Goal: Task Accomplishment & Management: Use online tool/utility

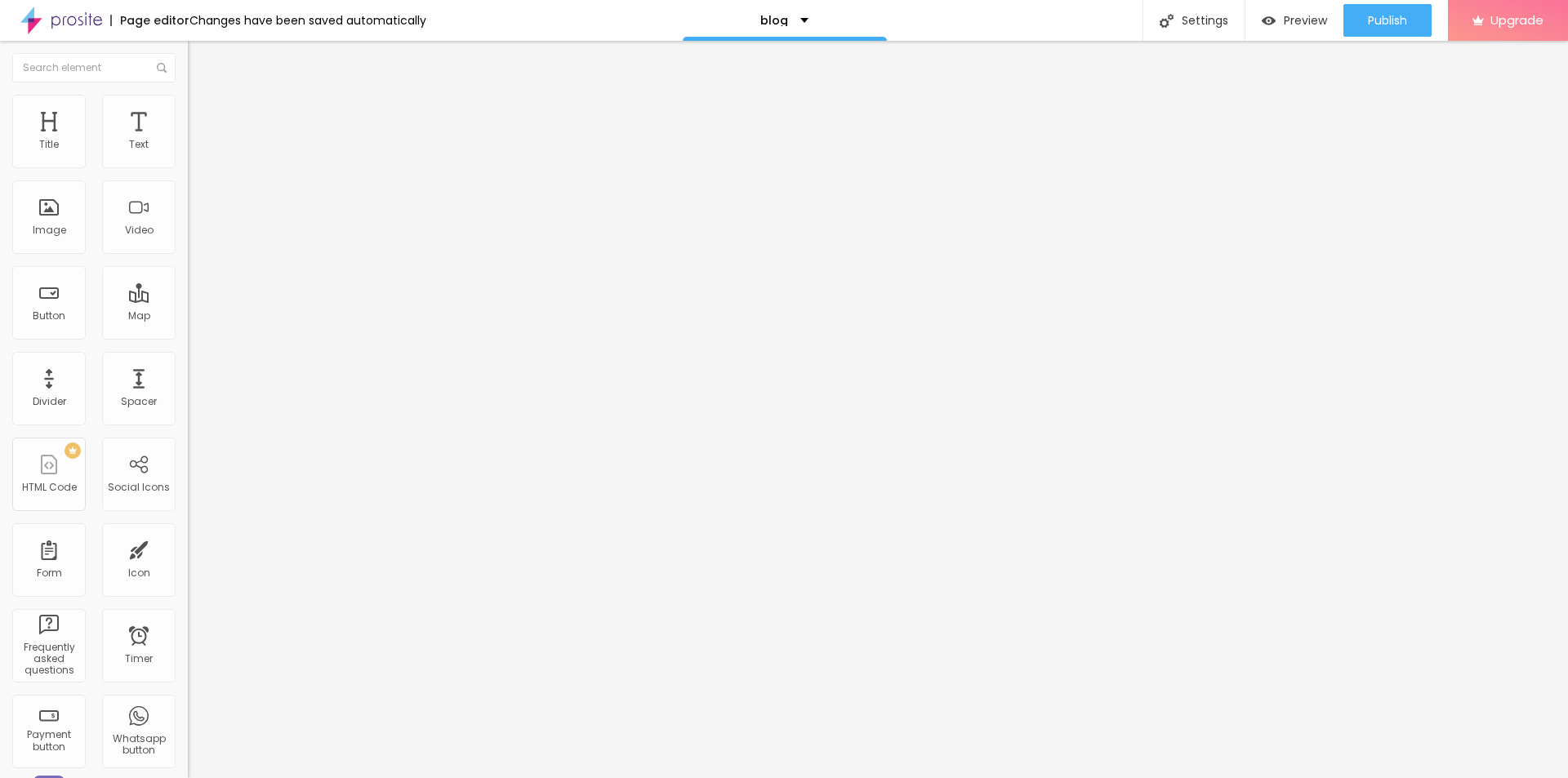
click at [188, 140] on span "Change image" at bounding box center [231, 133] width 87 height 14
click at [188, 337] on input "https://" at bounding box center [286, 328] width 196 height 16
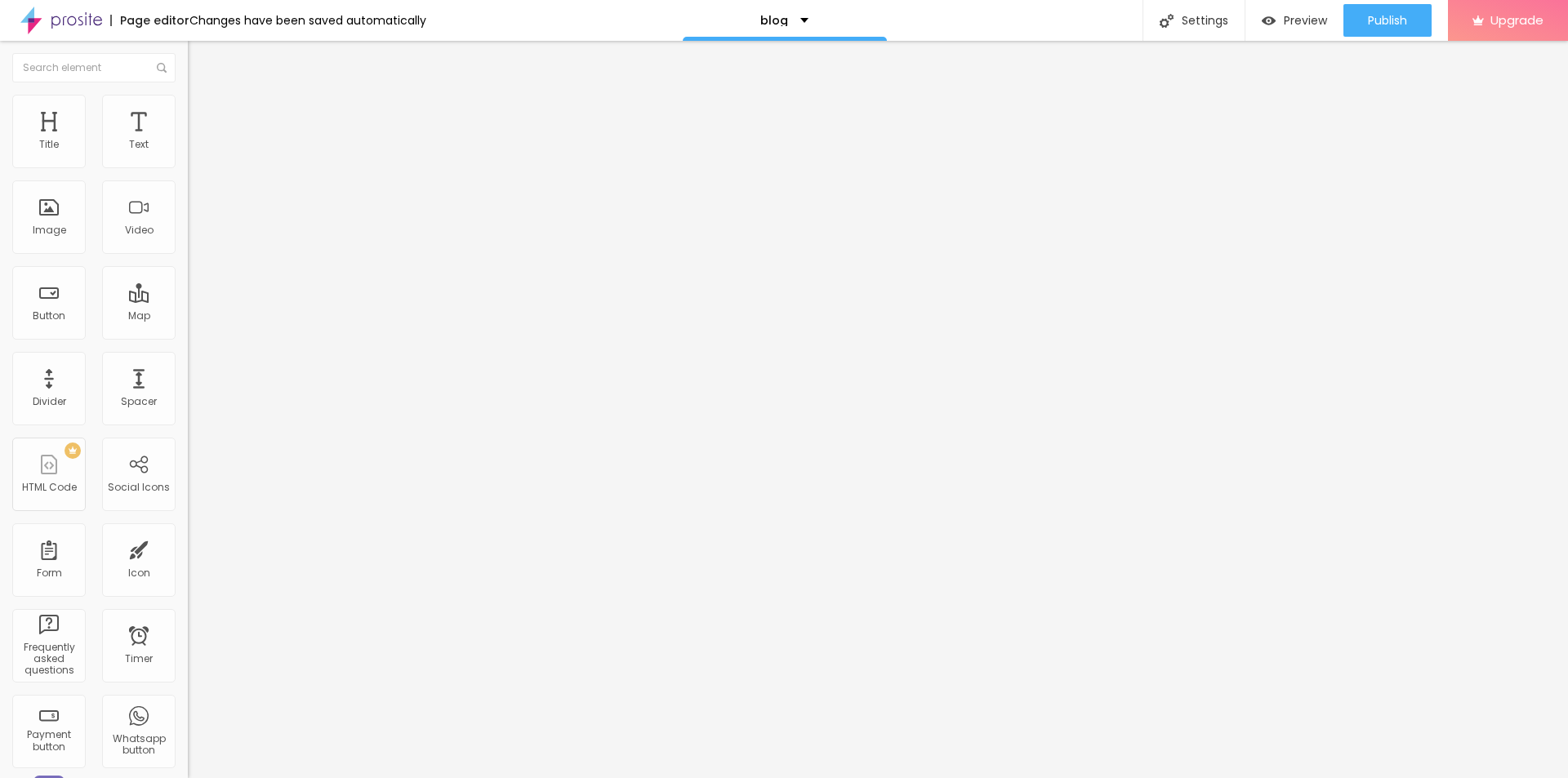
paste input "[DOMAIN_NAME][URL]"
type input "[URL][DOMAIN_NAME]"
click at [188, 365] on div "Open in new tab" at bounding box center [282, 360] width 188 height 8
click at [188, 153] on input "3 dicas de como captar mais clientes" at bounding box center [286, 145] width 196 height 16
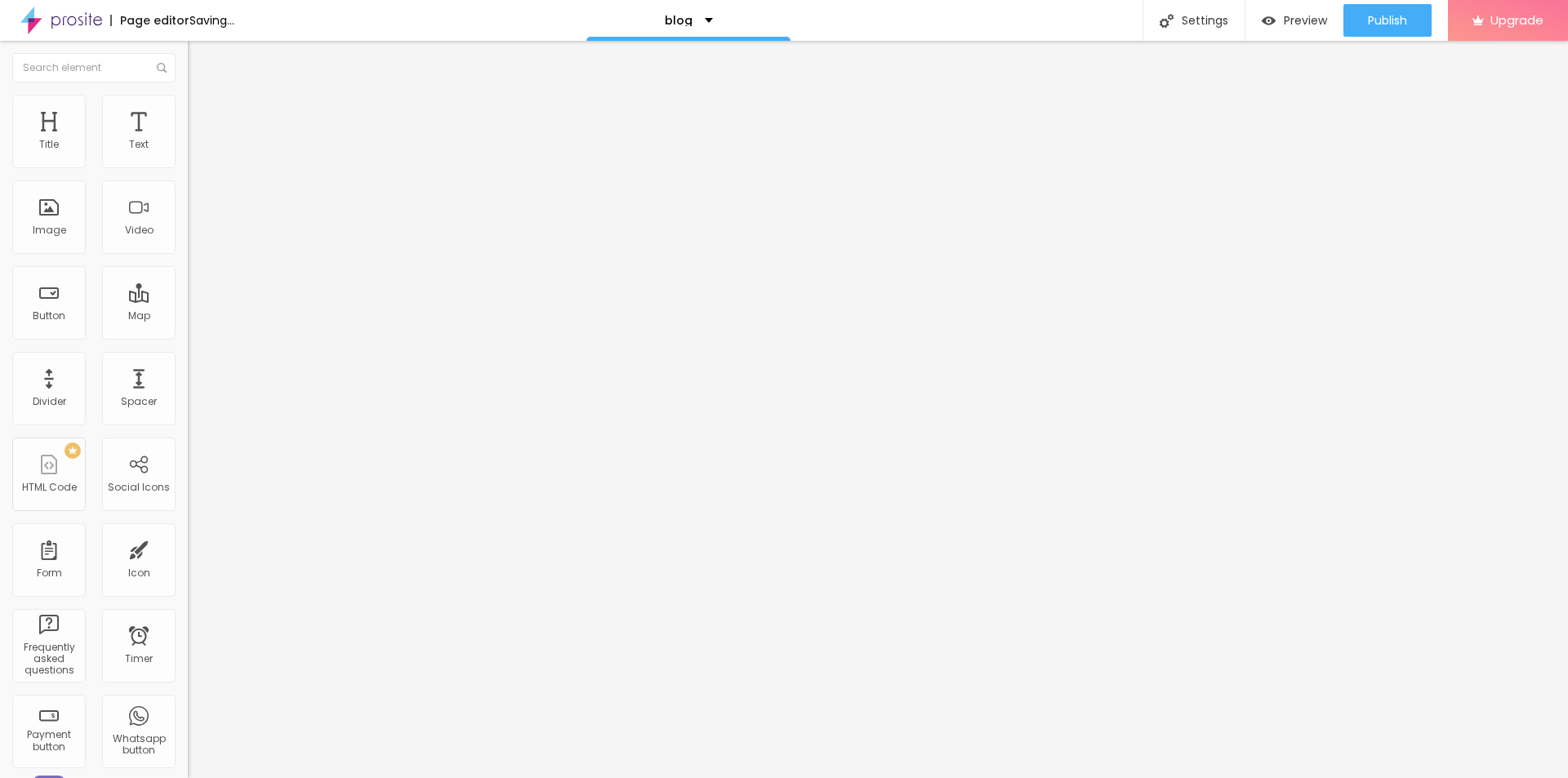
click at [188, 153] on input "3 dicas de como captar mais clientes" at bounding box center [286, 145] width 196 height 16
type input "DAFTAR / LOGIN AKUN VVIP"
click at [188, 331] on input "https://" at bounding box center [286, 328] width 196 height 16
paste input "[DOMAIN_NAME][URL]"
type input "[URL][DOMAIN_NAME]"
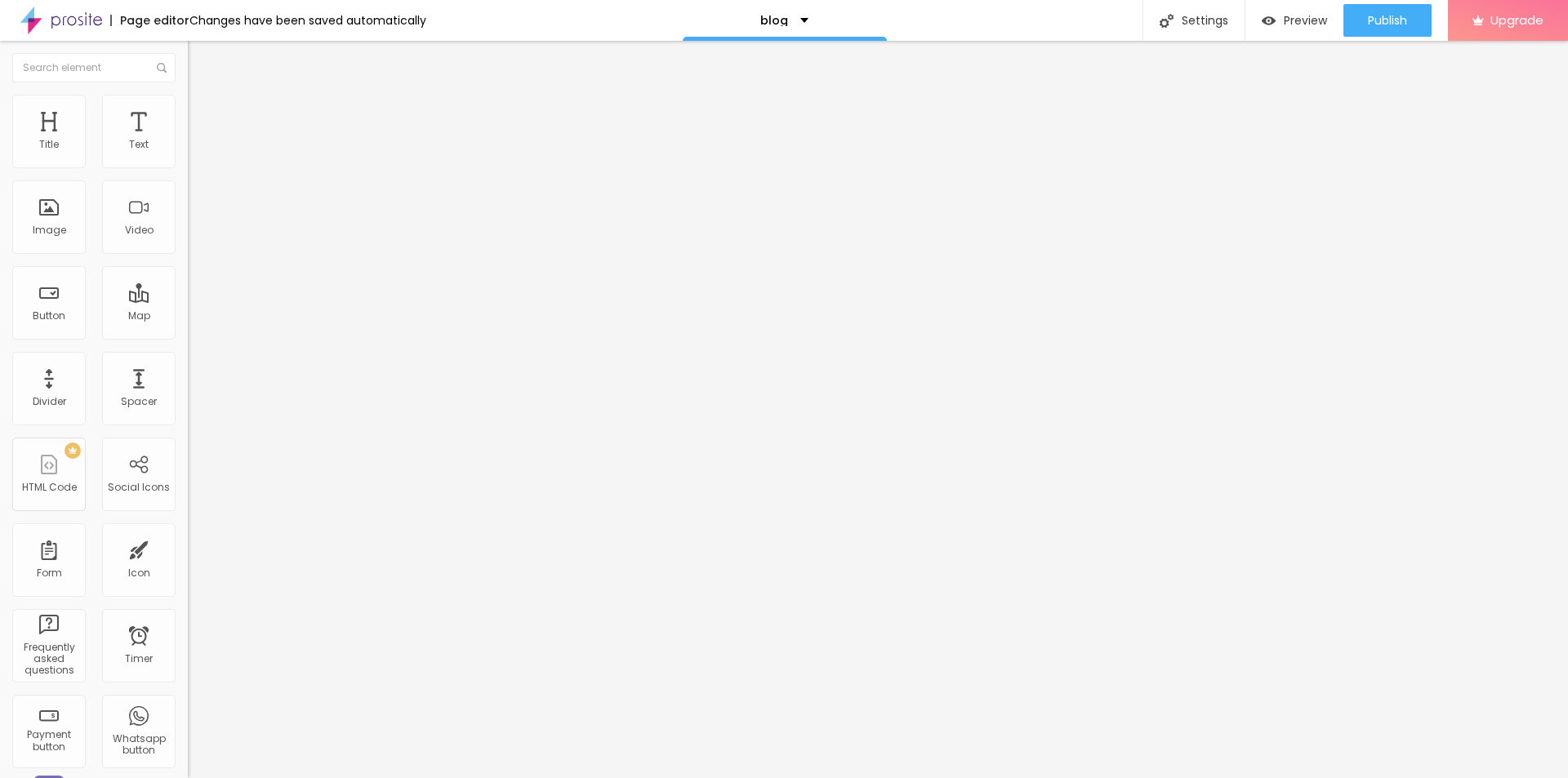
click at [188, 365] on div "Open in new tab" at bounding box center [282, 360] width 188 height 8
click at [188, 153] on input "Onde casar em [GEOGRAPHIC_DATA]" at bounding box center [286, 145] width 196 height 16
type input "CLAIM BONUS NEW MEMBER"
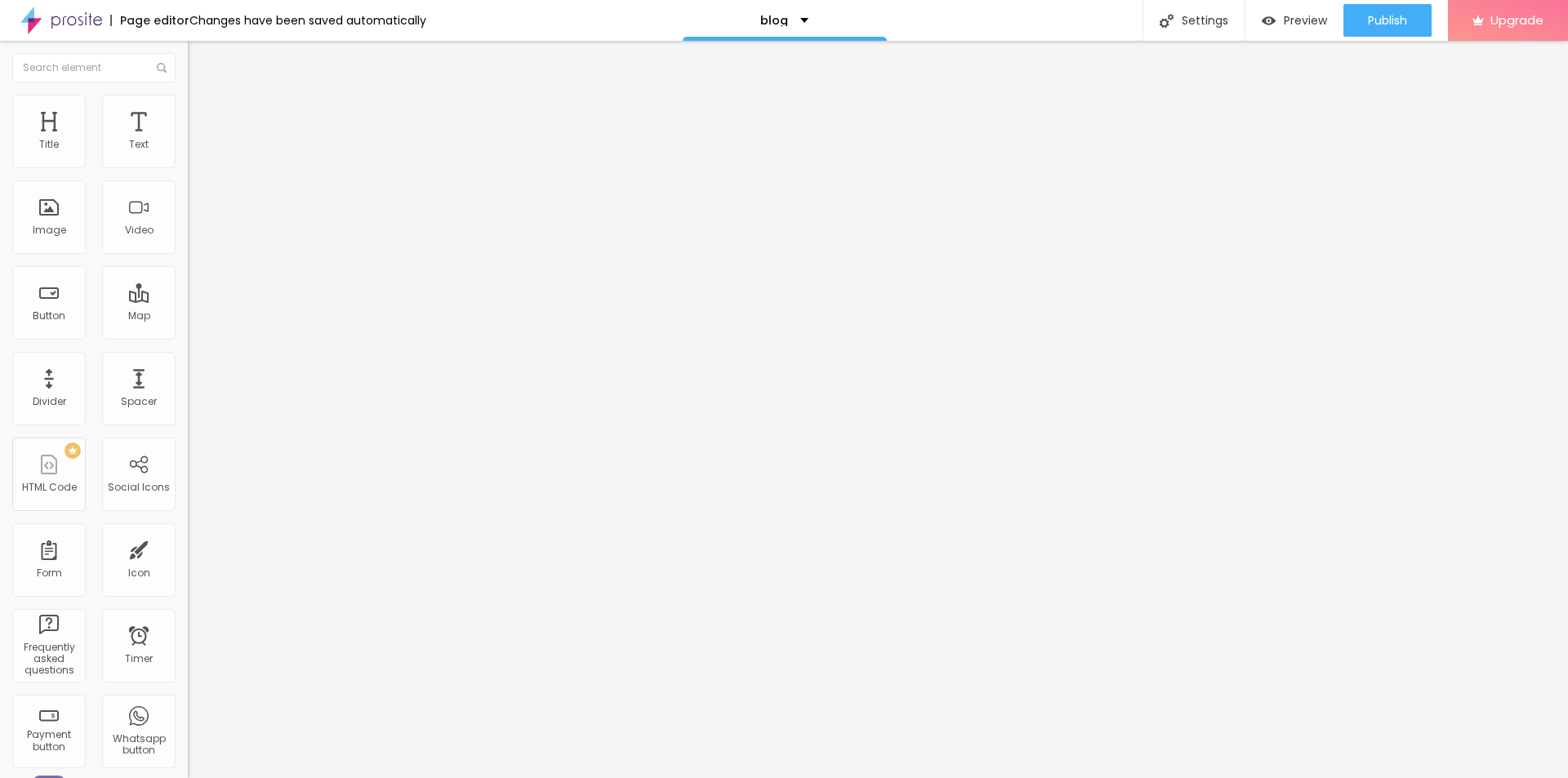
click at [188, 153] on input "Comparativo de Lentes para ensaio." at bounding box center [286, 145] width 196 height 16
type input "L"
type input "Hubungi Livechat Kami"
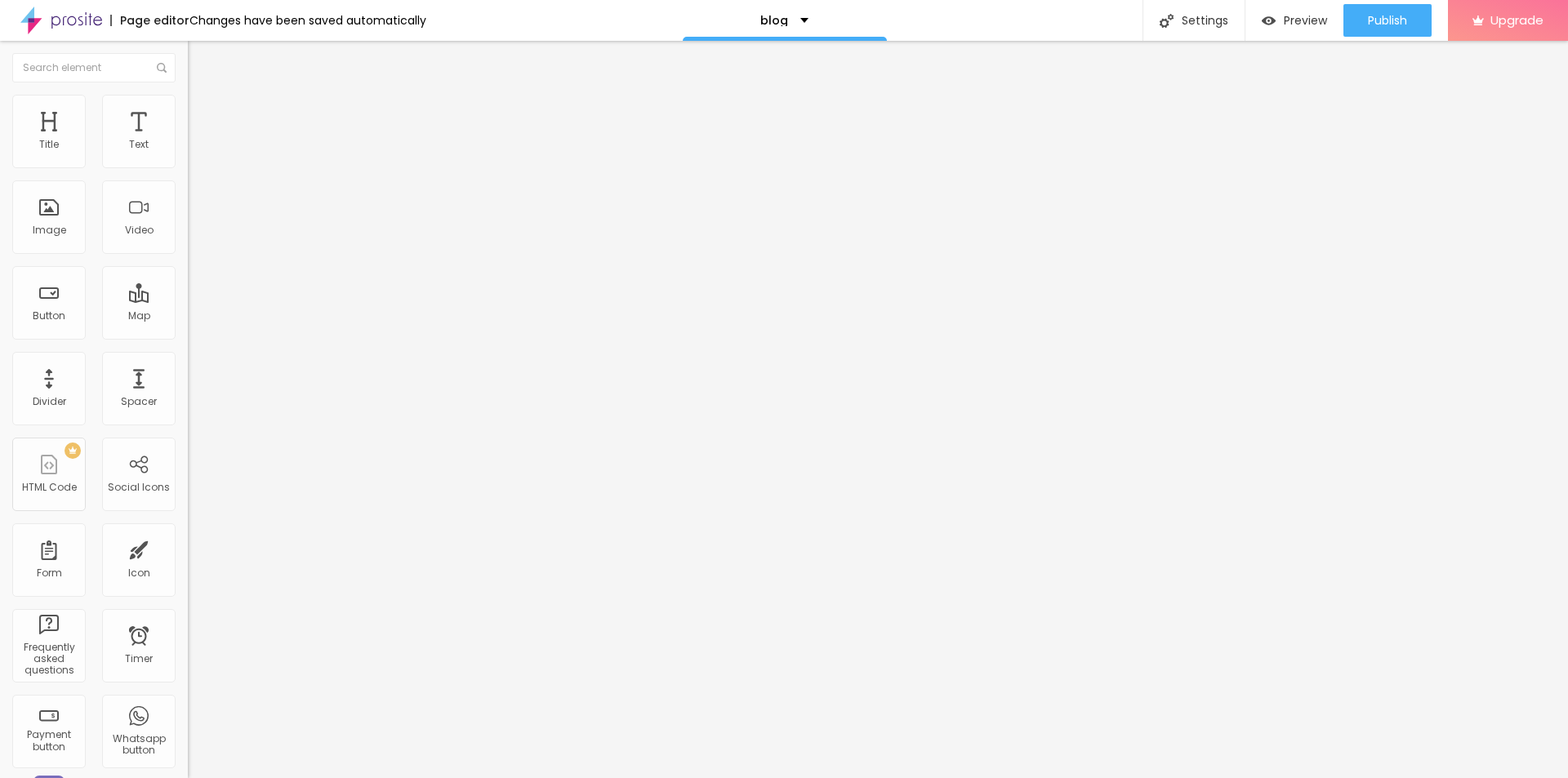
click at [188, 337] on input "https://" at bounding box center [286, 328] width 196 height 16
paste input "[DOMAIN_NAME][URL]"
type input "[URL][DOMAIN_NAME]"
click at [188, 365] on div "Open in new tab" at bounding box center [282, 360] width 188 height 8
click at [188, 153] on input "Trabalho de qualquer lugar!" at bounding box center [286, 145] width 196 height 16
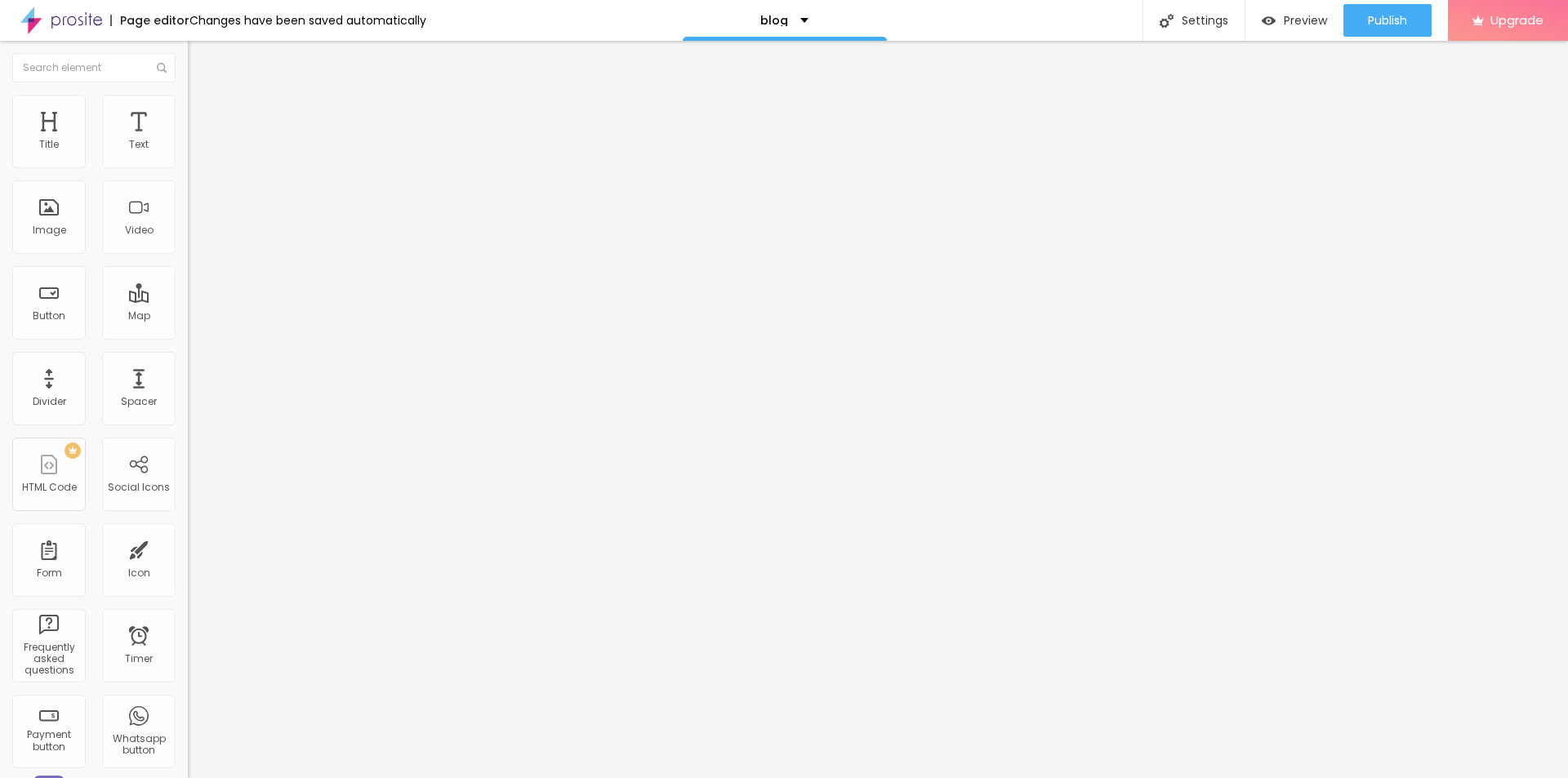
click at [188, 153] on input "Trabalho de qualquer lugar!" at bounding box center [286, 145] width 196 height 16
type input "Download Apk Versi Terbaru"
click at [188, 337] on input "https://" at bounding box center [286, 328] width 196 height 16
paste input "[DOMAIN_NAME][URL]"
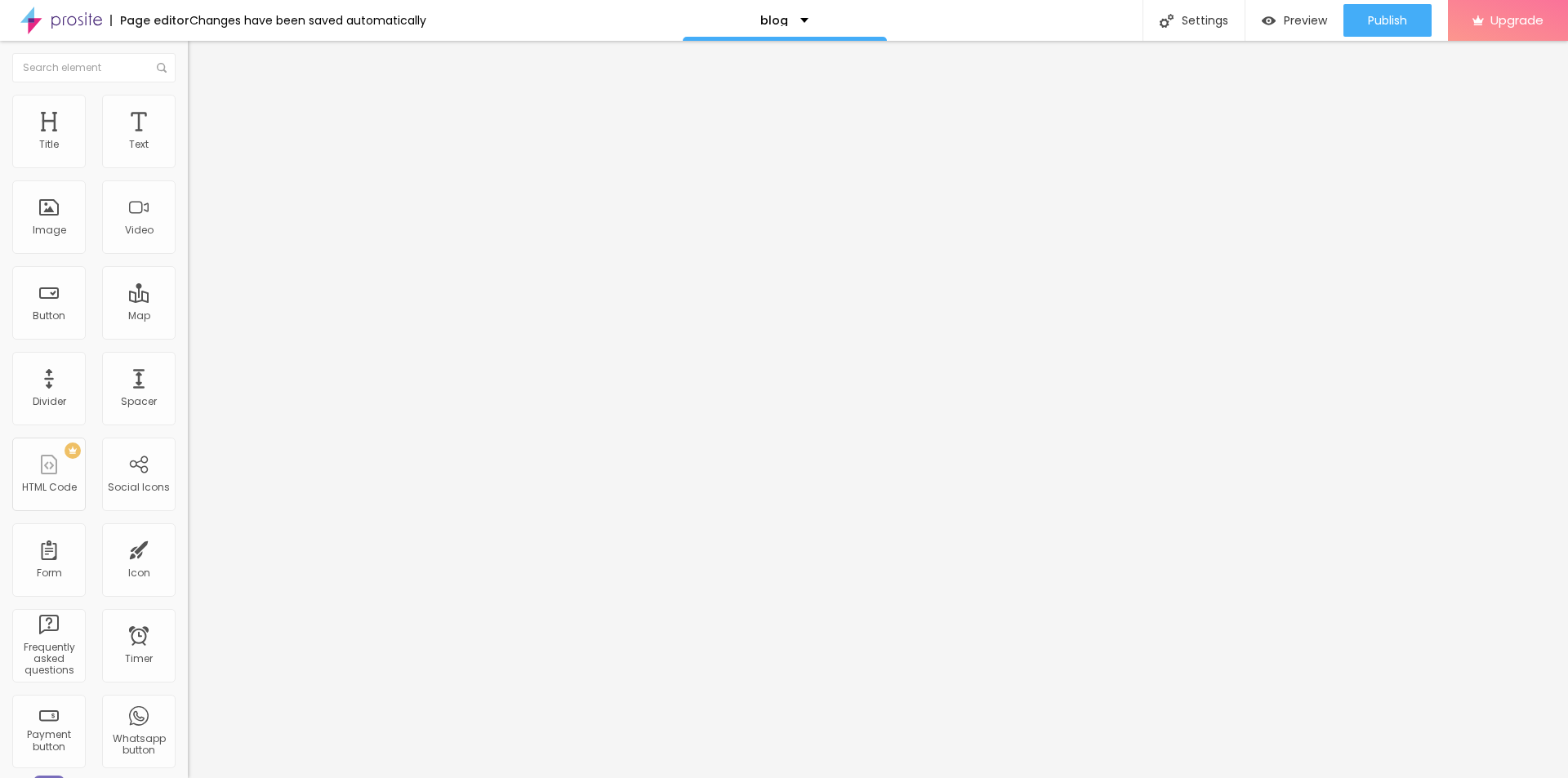
type input "[URL][DOMAIN_NAME]"
click at [188, 365] on div "Open in new tab" at bounding box center [282, 360] width 188 height 8
click at [1184, 24] on div "Settings" at bounding box center [1192, 20] width 102 height 41
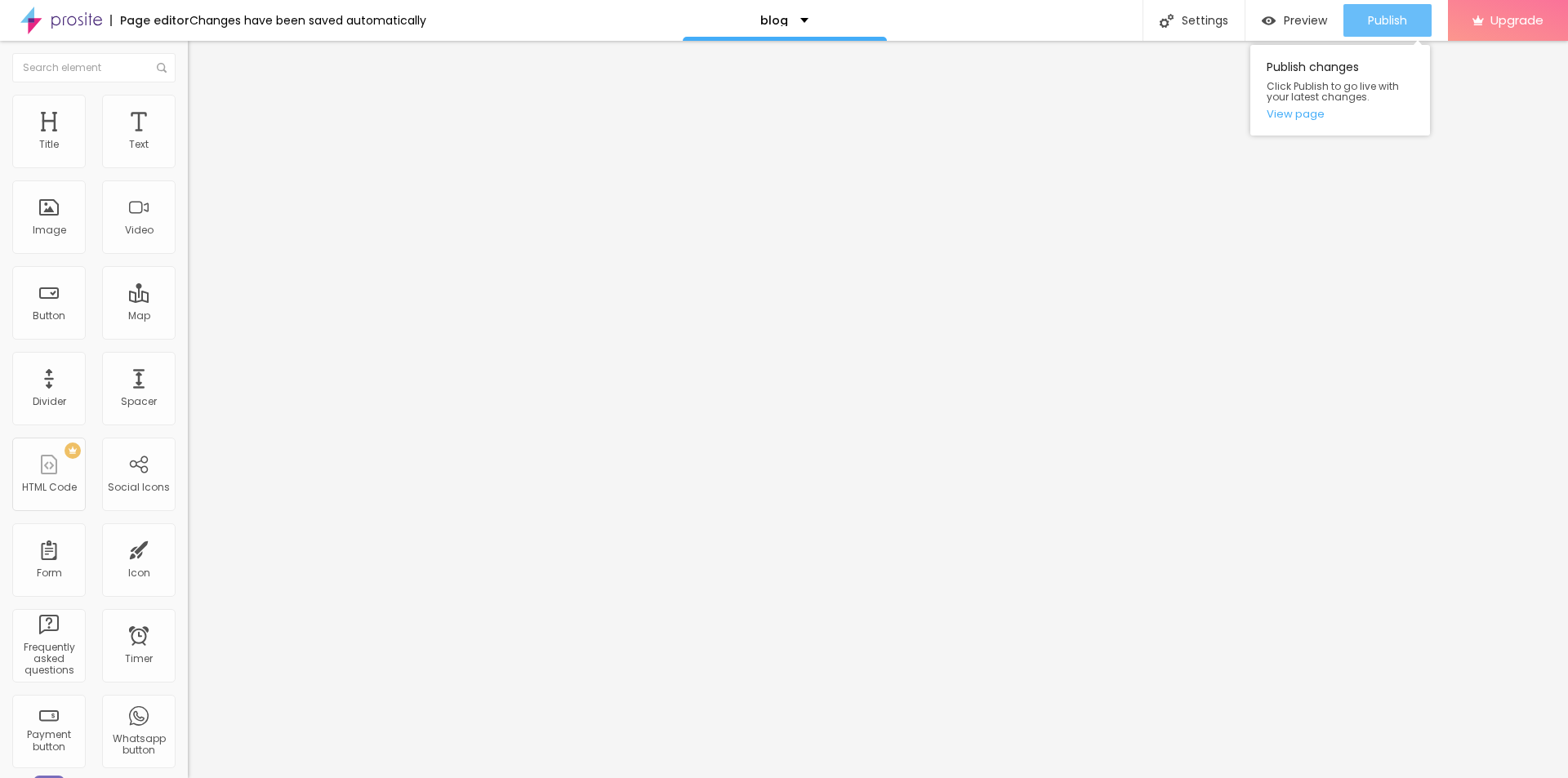
click at [1374, 22] on span "Publish" at bounding box center [1388, 20] width 40 height 14
